Goal: Find specific page/section: Find specific page/section

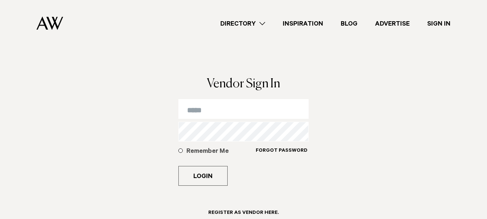
type input "**********"
click at [227, 21] on link "Directory" at bounding box center [243, 24] width 62 height 10
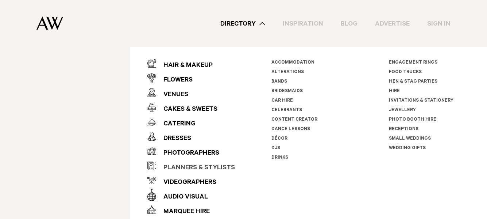
click at [178, 166] on div "Planners & Stylists" at bounding box center [195, 168] width 79 height 15
